Goal: Navigation & Orientation: Find specific page/section

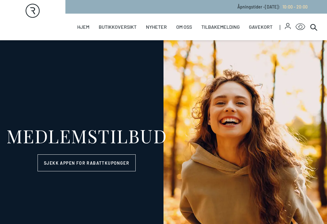
select select "NO"
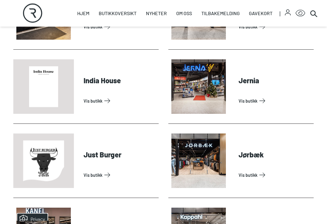
scroll to position [591, 0]
click at [87, 176] on link "Vis butikk" at bounding box center [120, 175] width 73 height 10
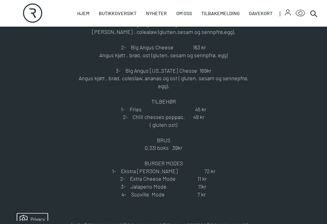
scroll to position [310, 0]
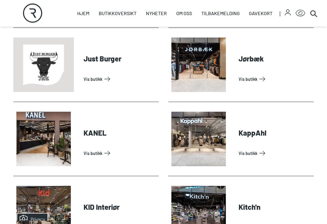
scroll to position [687, 0]
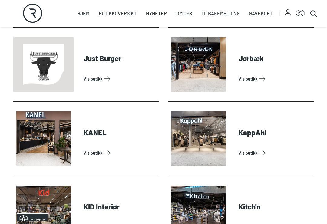
click at [88, 154] on link "Vis butikk" at bounding box center [120, 153] width 73 height 10
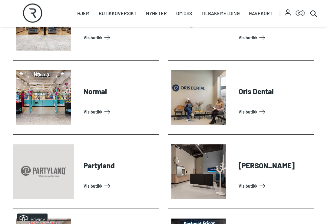
scroll to position [1247, 0]
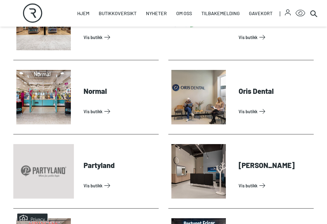
click at [93, 181] on link "Vis butikk" at bounding box center [120, 186] width 73 height 10
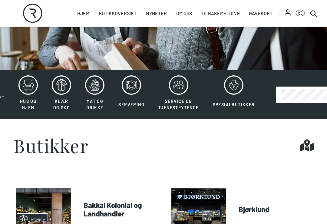
scroll to position [91, 0]
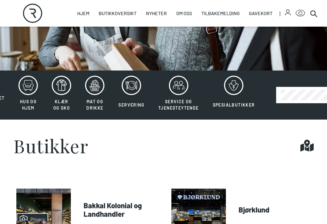
click at [130, 104] on span "Servering" at bounding box center [131, 104] width 26 height 5
